Goal: Obtain resource: Download file/media

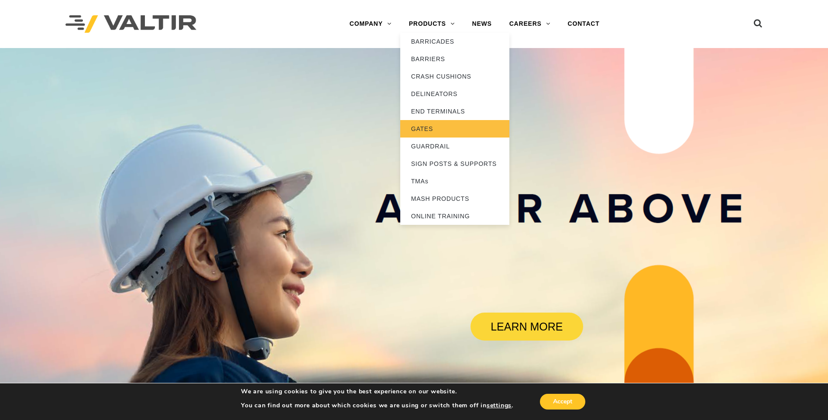
click at [424, 127] on link "GATES" at bounding box center [454, 128] width 109 height 17
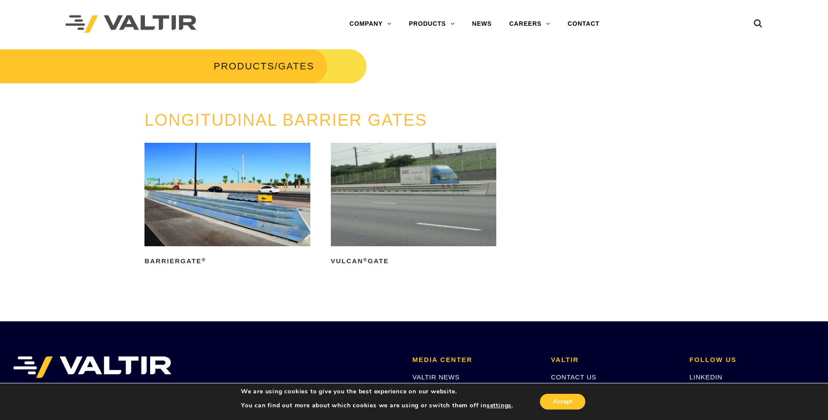
click at [224, 207] on img at bounding box center [227, 194] width 166 height 103
click at [425, 186] on img at bounding box center [414, 194] width 166 height 103
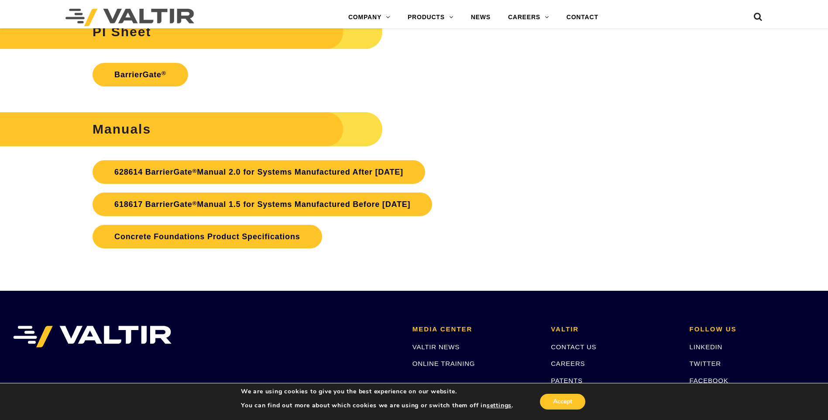
scroll to position [2052, 0]
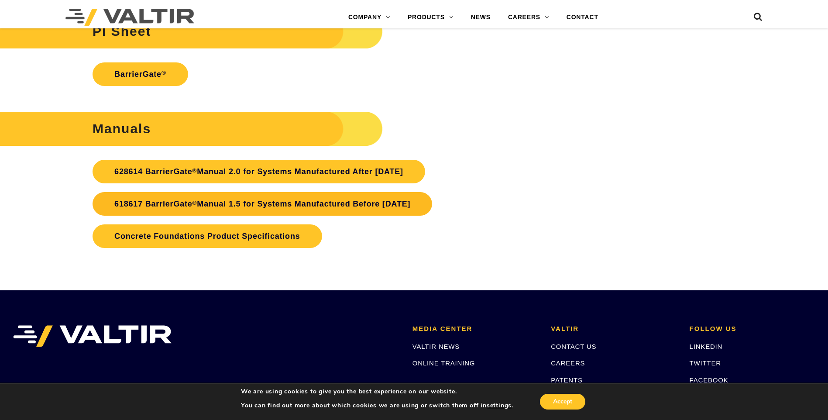
click at [277, 199] on link "618617 BarrierGate ® Manual 1.5 for Systems Manufactured Before January 2024" at bounding box center [263, 204] width 340 height 24
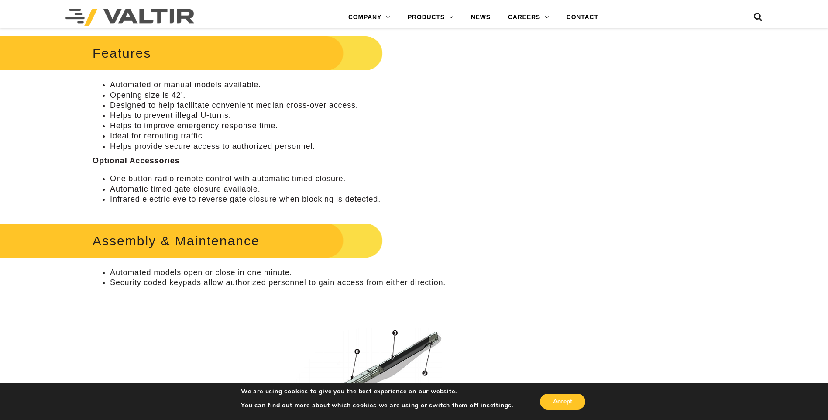
scroll to position [323, 0]
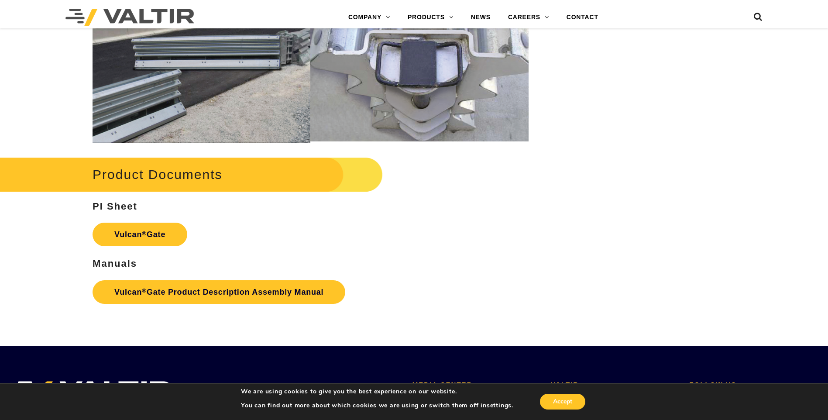
scroll to position [1135, 0]
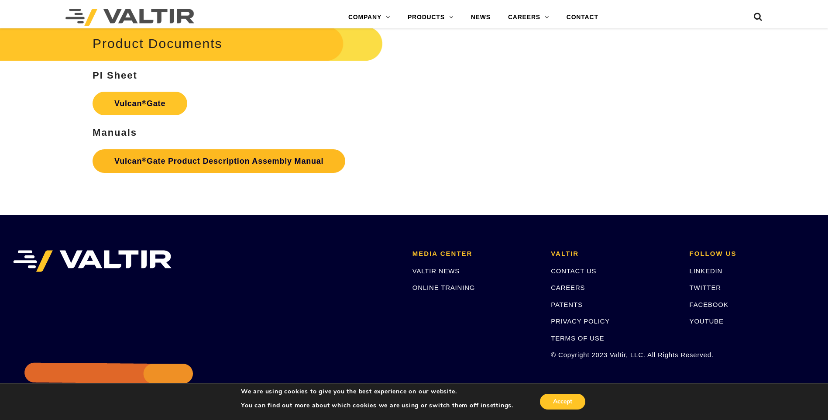
click at [177, 161] on link "Vulcan ® Gate Product Description Assembly Manual" at bounding box center [219, 161] width 253 height 24
click at [169, 160] on link "Vulcan ® Gate Product Description Assembly Manual" at bounding box center [219, 161] width 253 height 24
